Goal: Find specific page/section: Find specific page/section

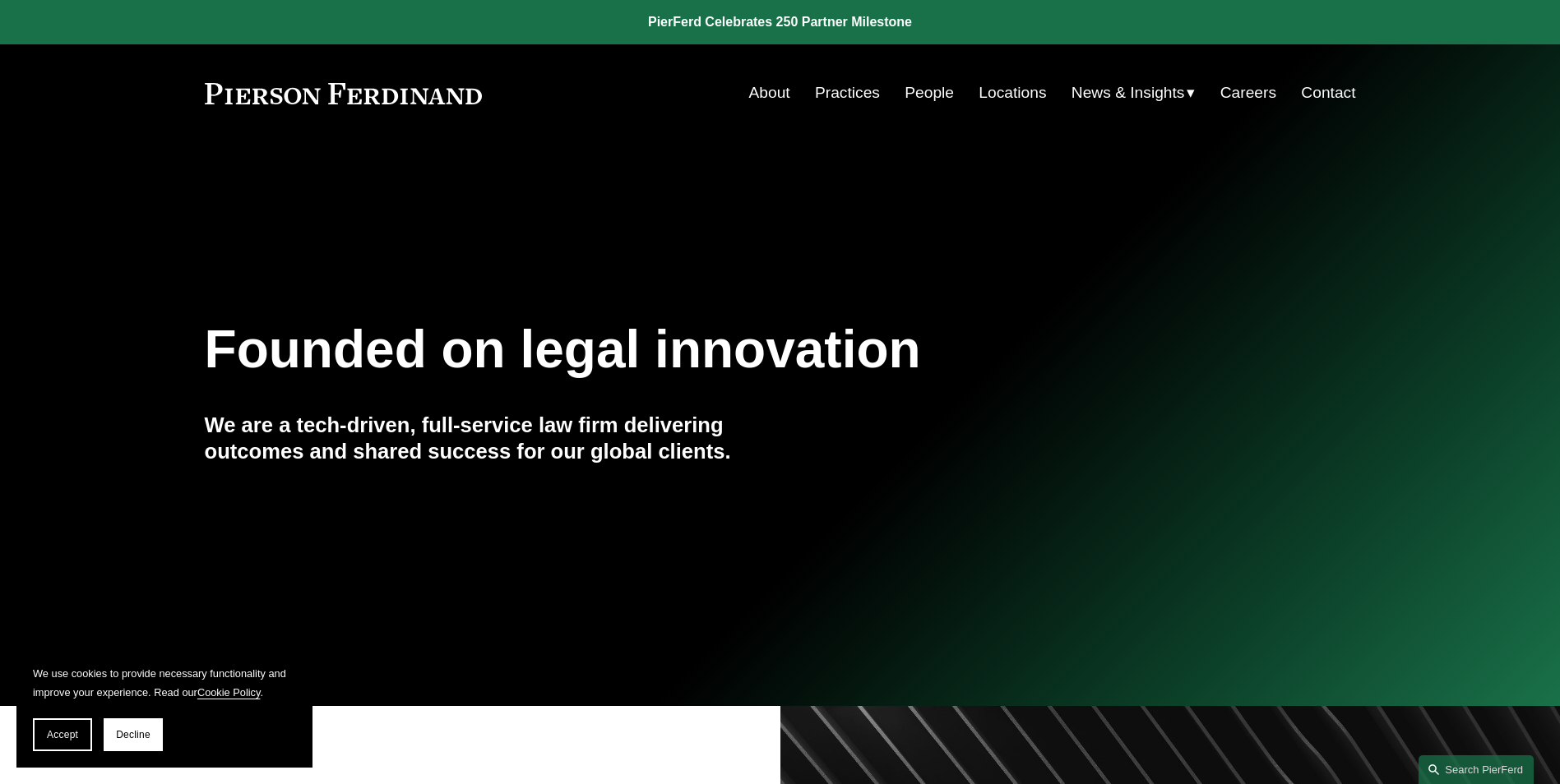
click at [931, 95] on link "People" at bounding box center [929, 93] width 50 height 31
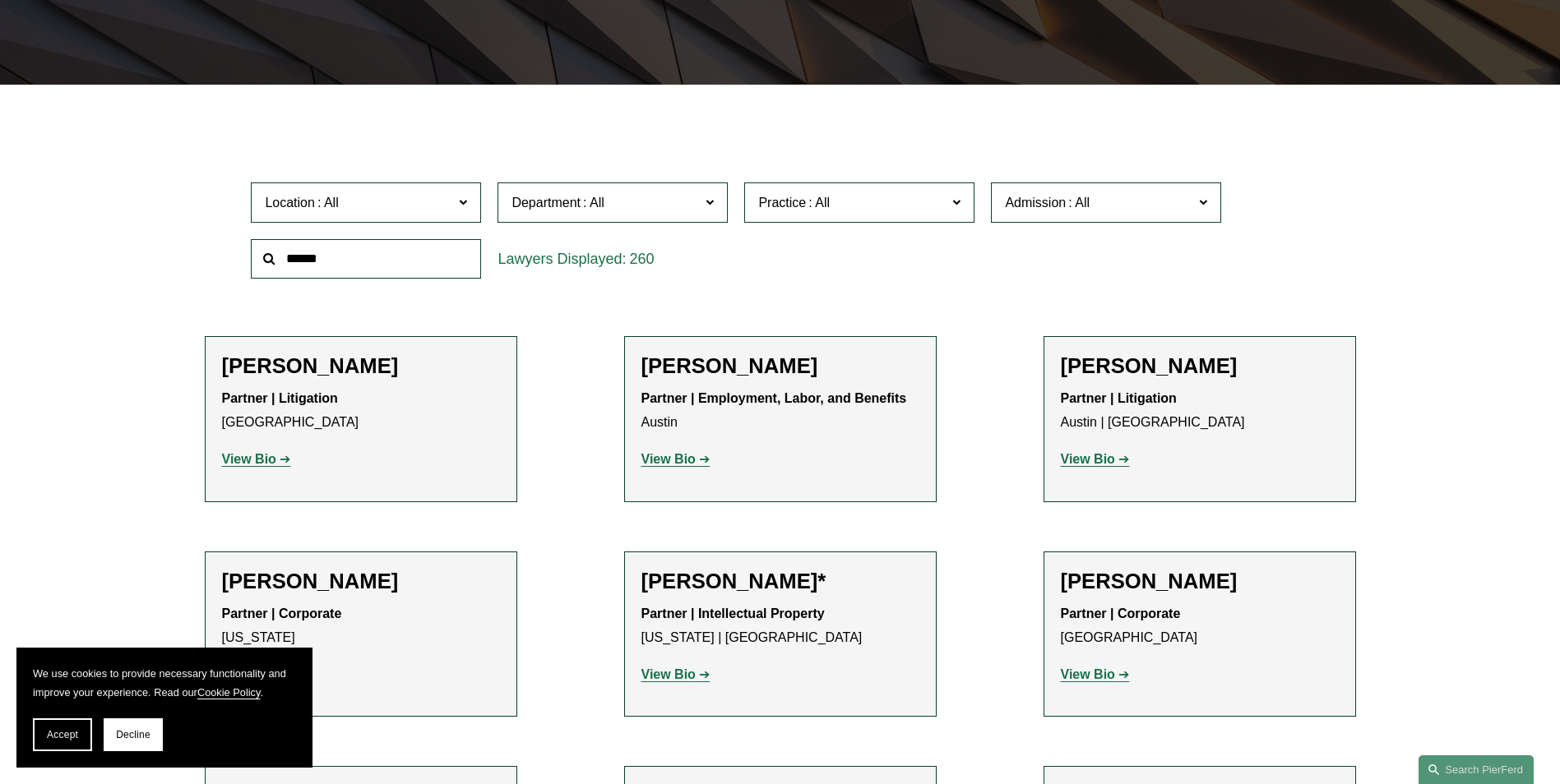
scroll to position [411, 0]
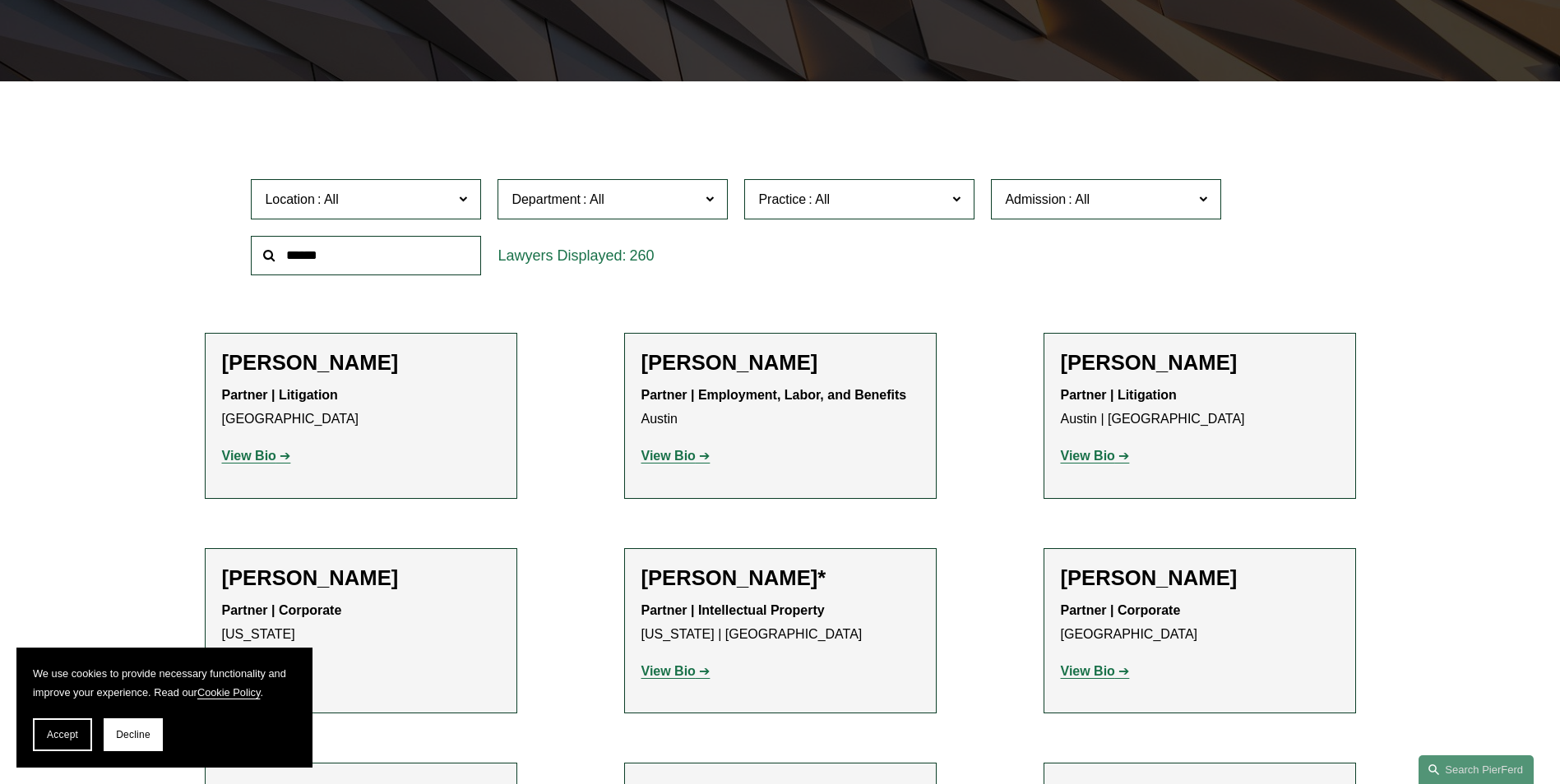
click at [344, 260] on input "text" at bounding box center [366, 256] width 230 height 40
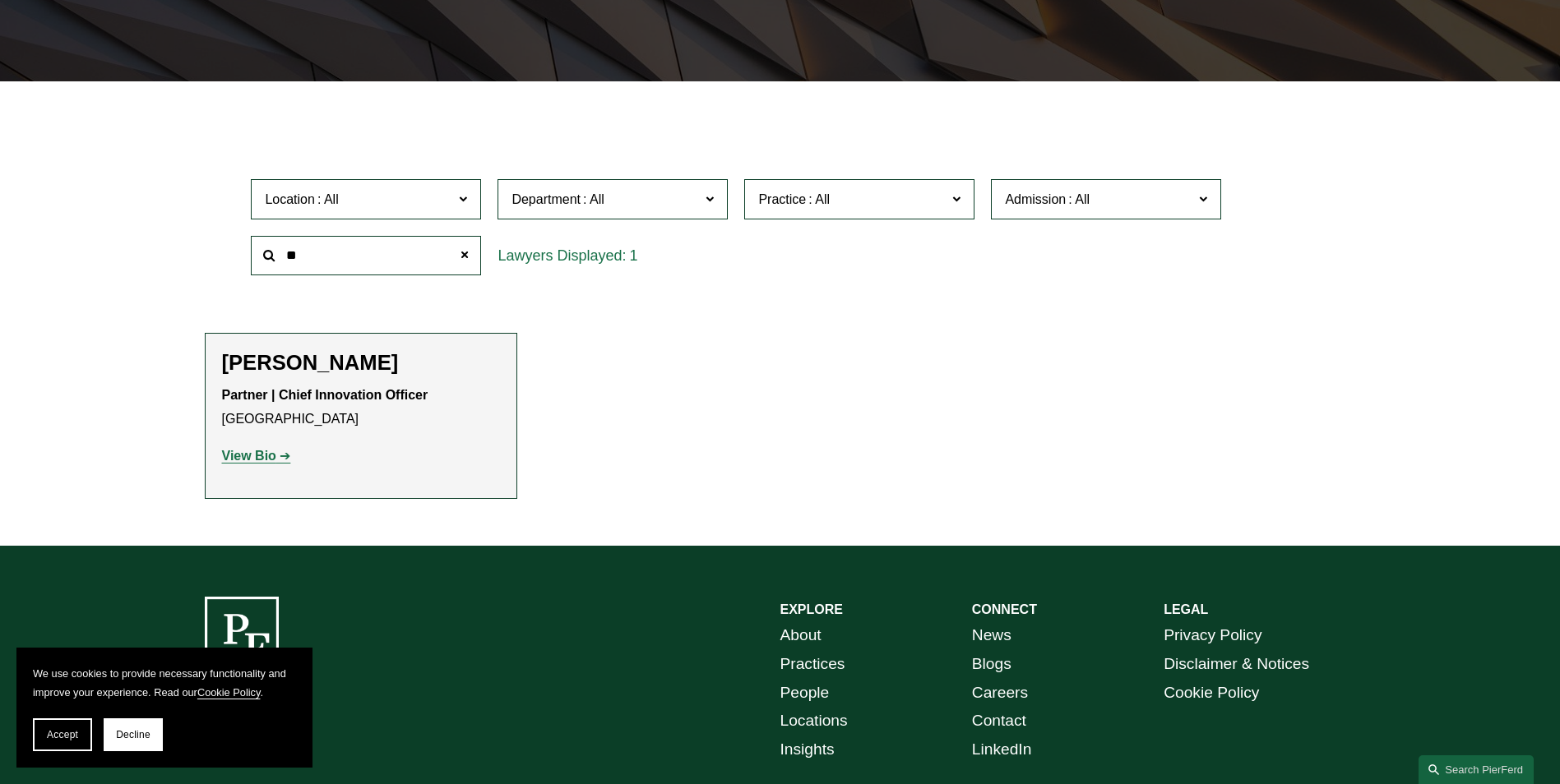
type input "*"
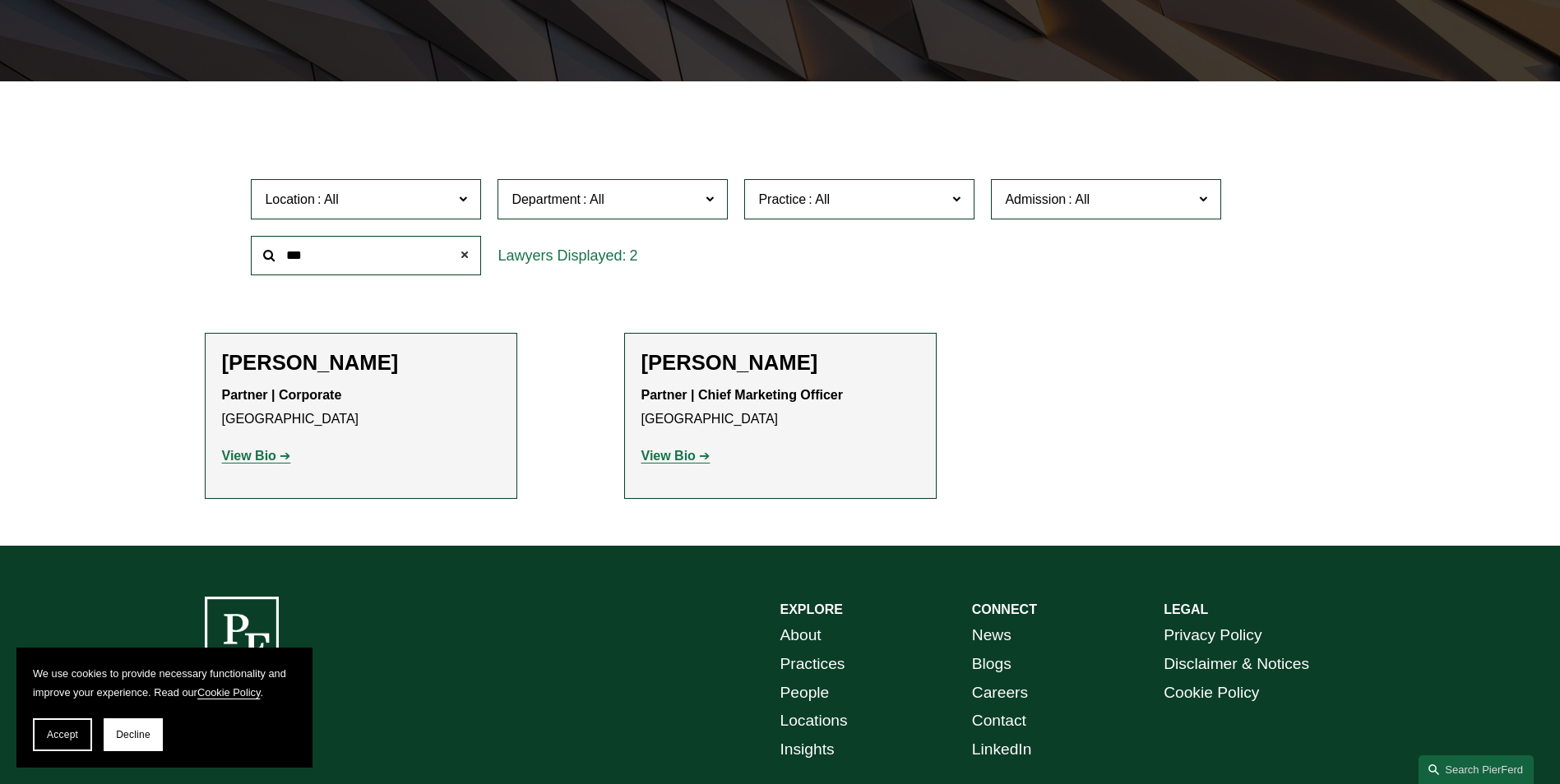
type input "***"
click at [465, 253] on span at bounding box center [465, 256] width 33 height 33
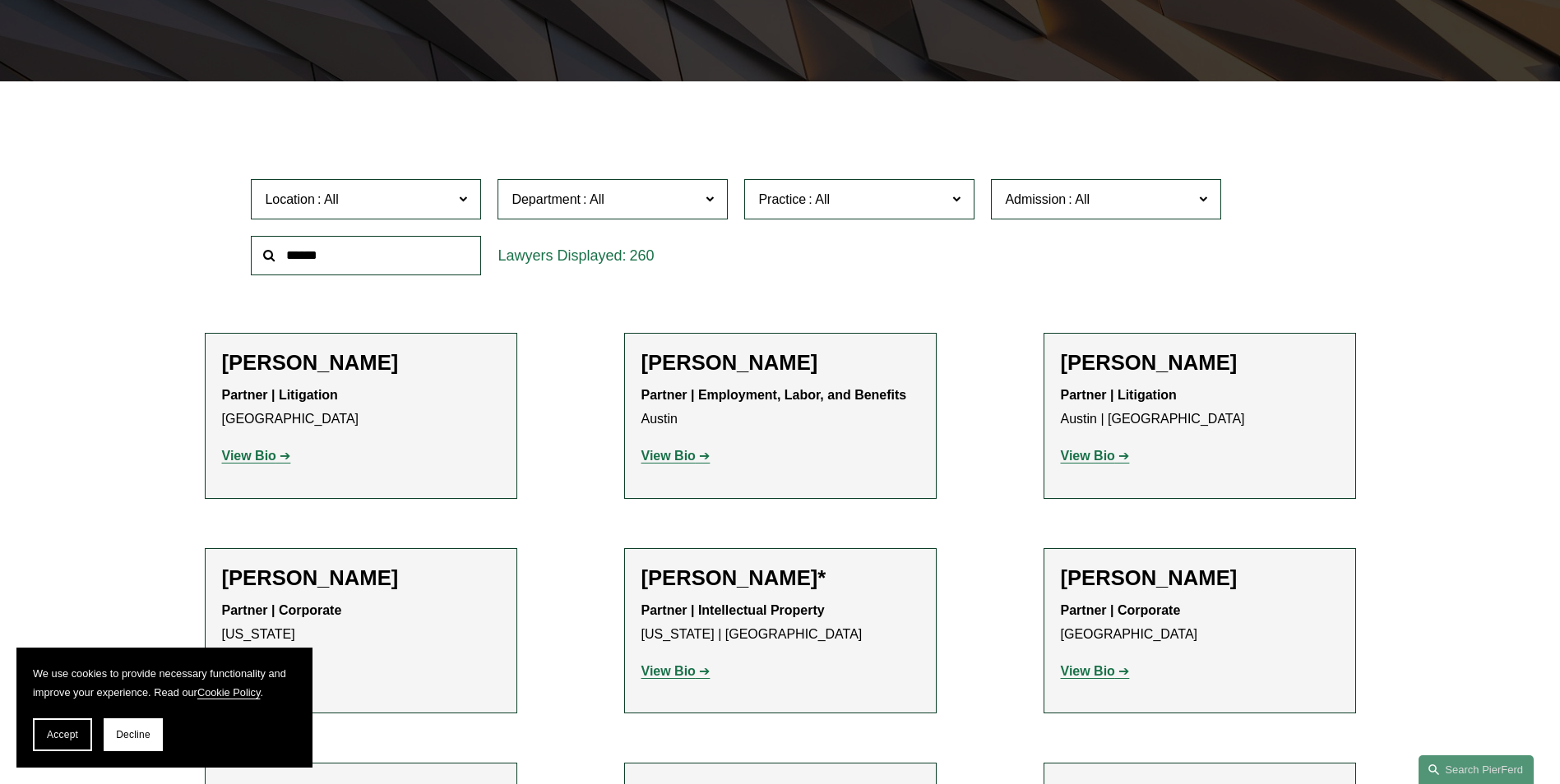
click at [340, 265] on input "text" at bounding box center [366, 256] width 230 height 40
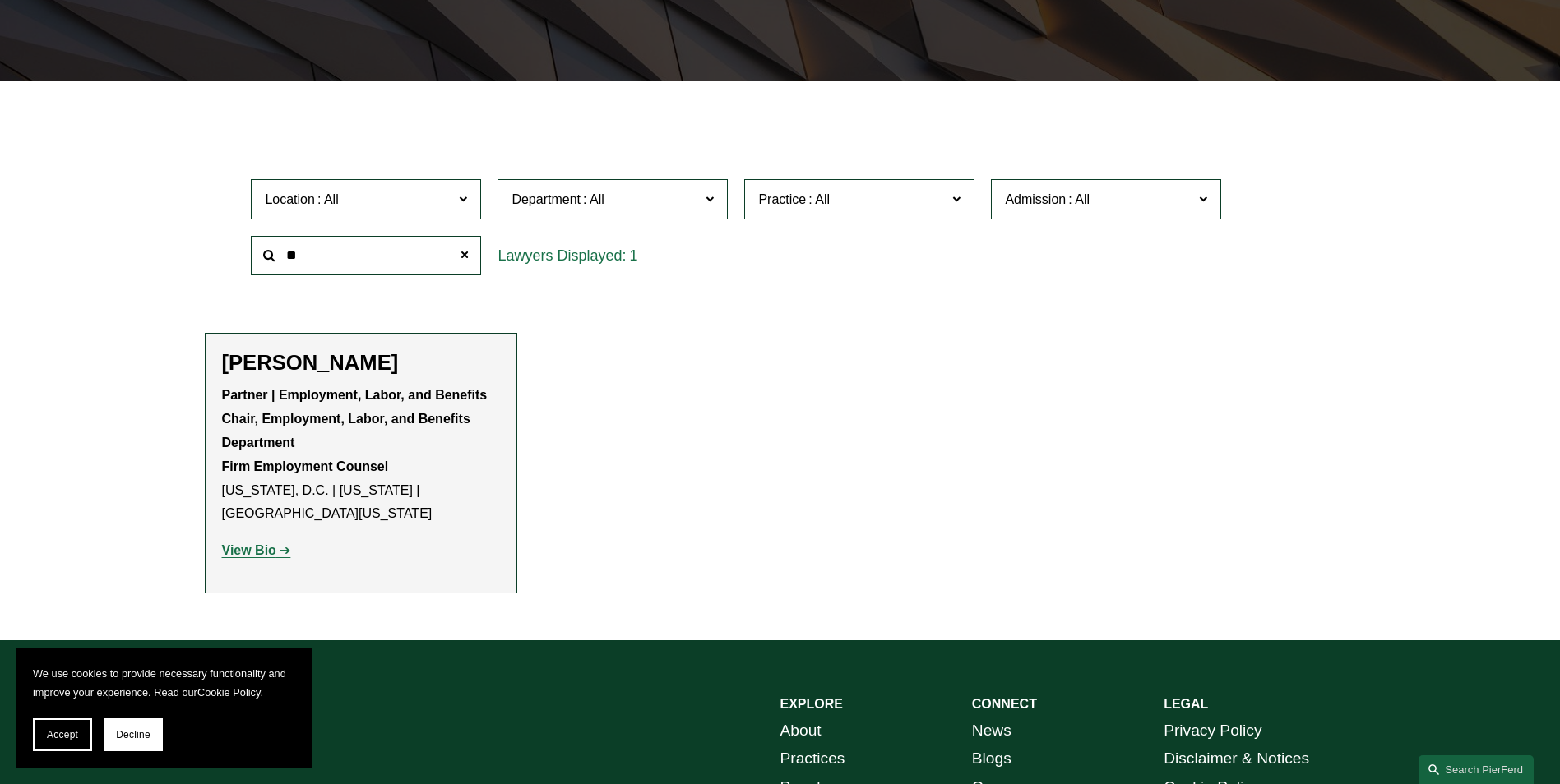
type input "*"
